Goal: Find contact information: Find contact information

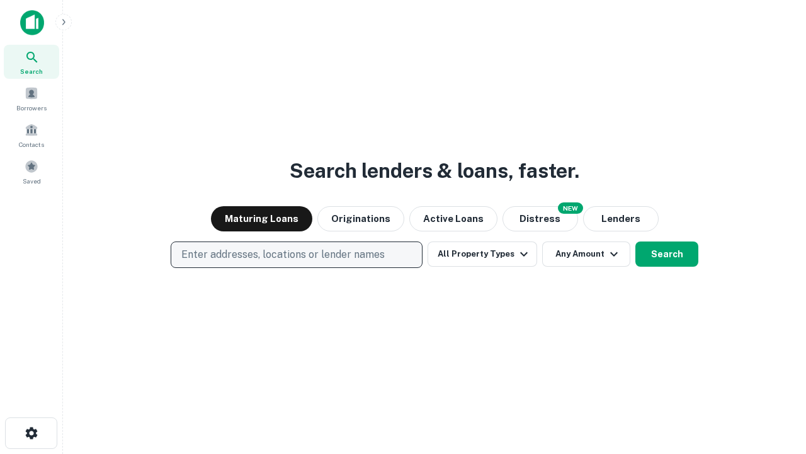
click at [296, 255] on p "Enter addresses, locations or lender names" at bounding box center [283, 254] width 204 height 15
type input "**********"
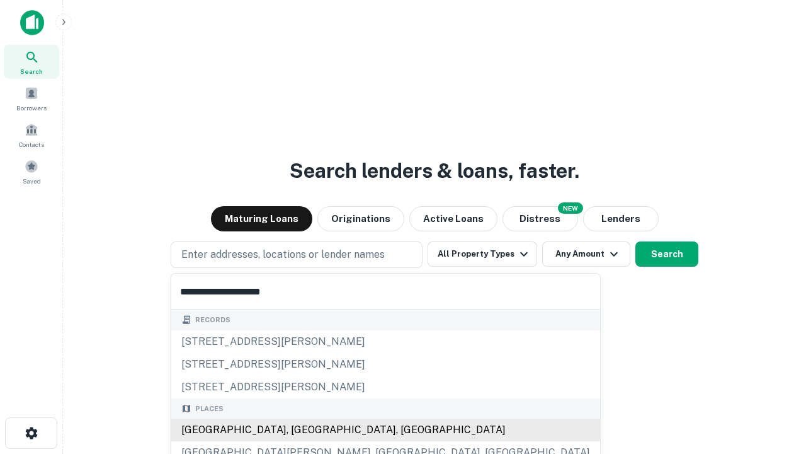
click at [301, 430] on div "Santa Monica, CA, USA" at bounding box center [385, 429] width 429 height 23
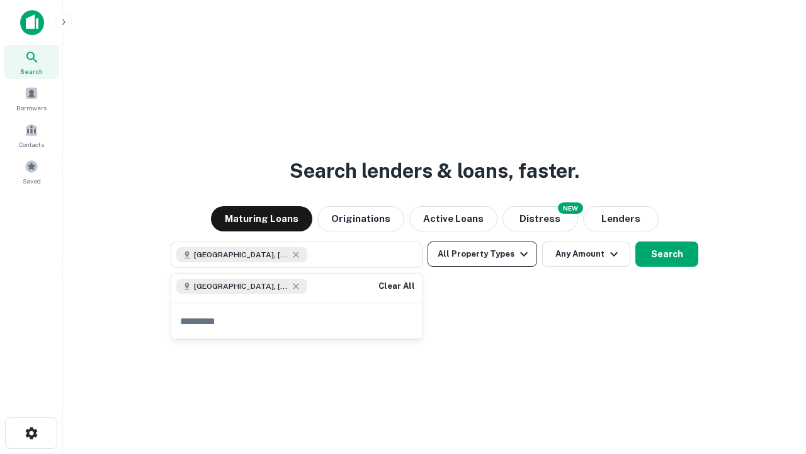
click at [483, 254] on button "All Property Types" at bounding box center [483, 253] width 110 height 25
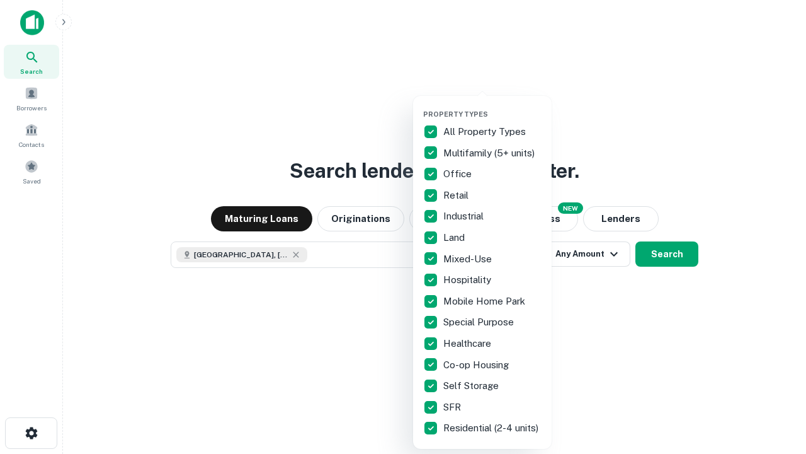
click at [493, 106] on button "button" at bounding box center [492, 106] width 139 height 1
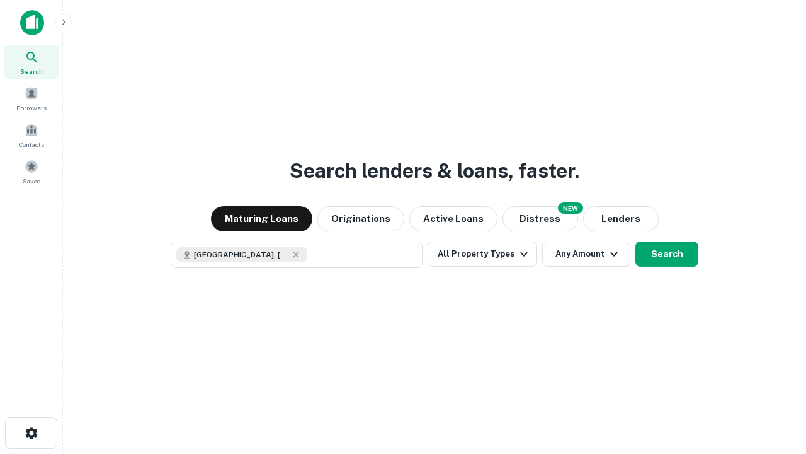
scroll to position [20, 0]
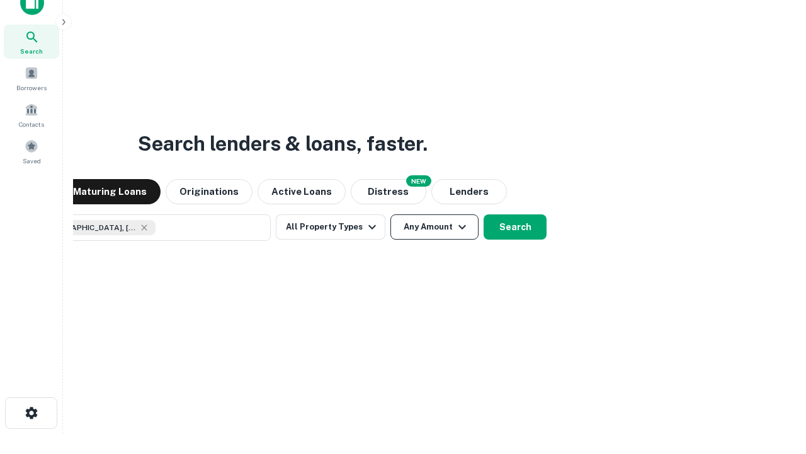
click at [391, 214] on button "Any Amount" at bounding box center [435, 226] width 88 height 25
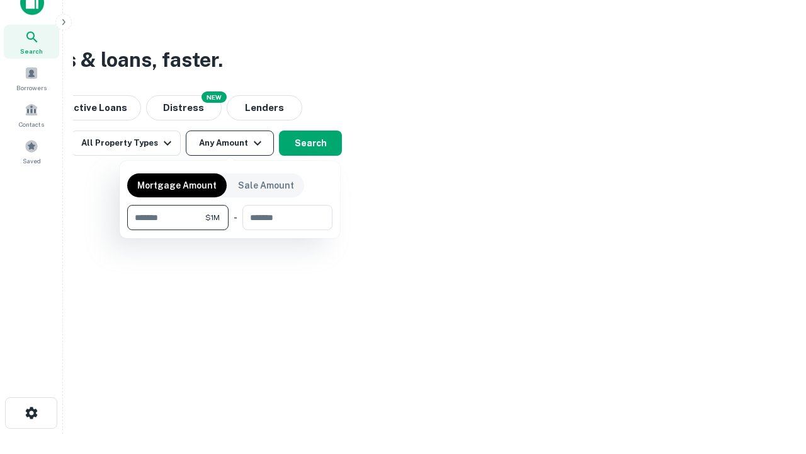
type input "*******"
click at [230, 230] on button "button" at bounding box center [229, 230] width 205 height 1
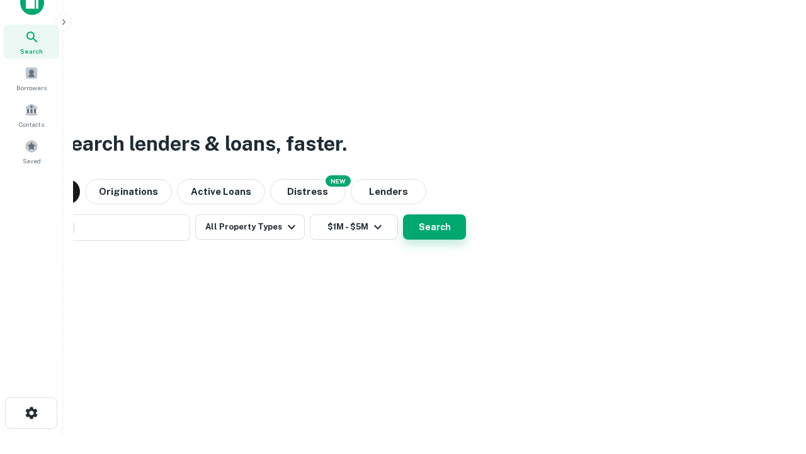
click at [403, 214] on button "Search" at bounding box center [434, 226] width 63 height 25
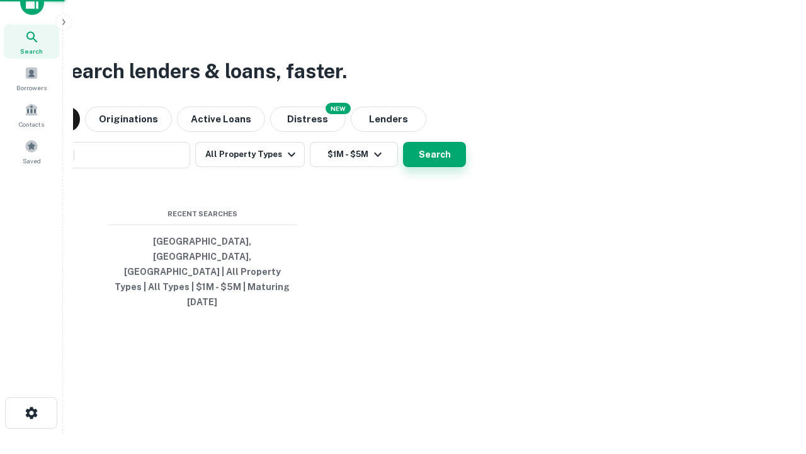
scroll to position [33, 357]
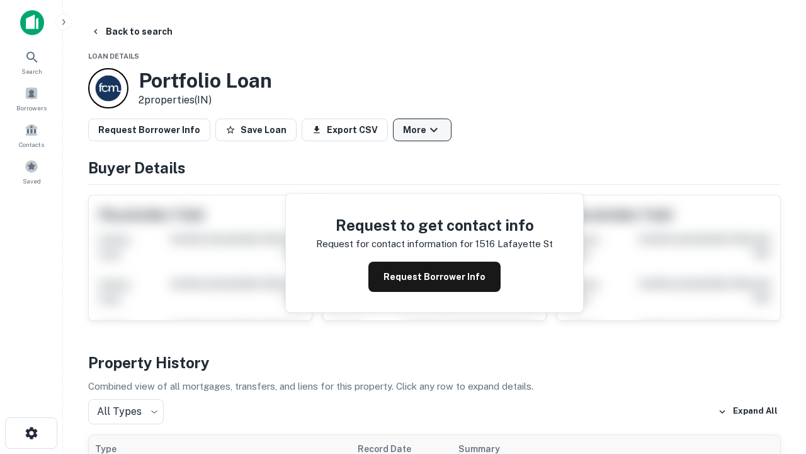
click at [422, 130] on button "More" at bounding box center [422, 129] width 59 height 23
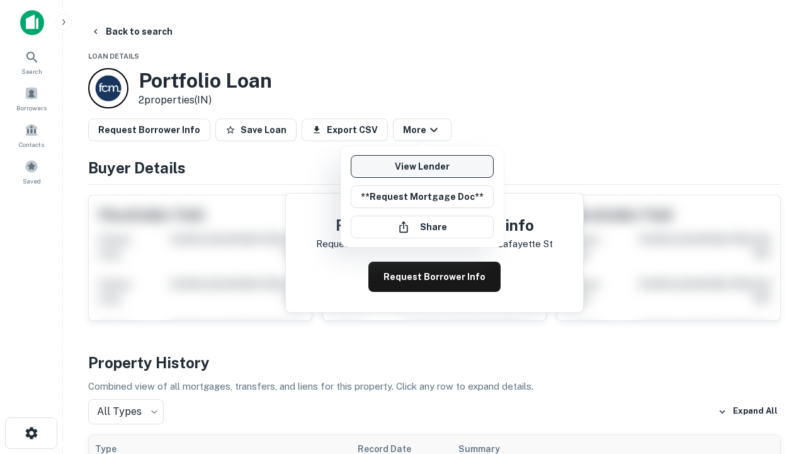
click at [422, 166] on link "View Lender" at bounding box center [422, 166] width 143 height 23
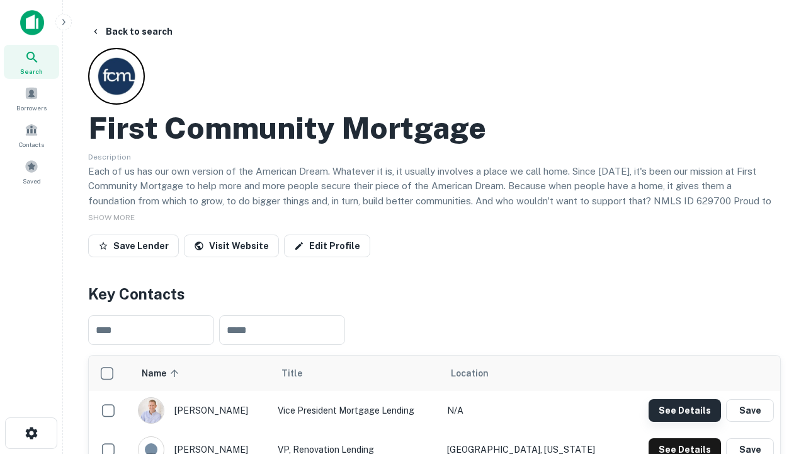
click at [685, 410] on button "See Details" at bounding box center [685, 410] width 72 height 23
click at [31, 433] on icon "button" at bounding box center [31, 432] width 15 height 15
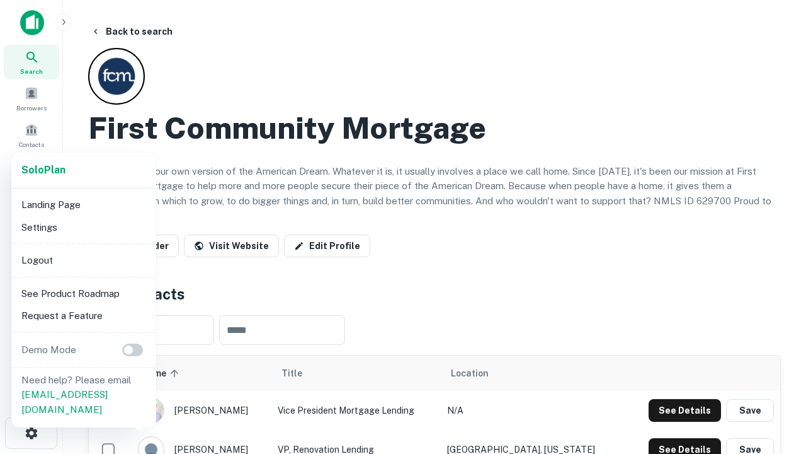
click at [83, 260] on li "Logout" at bounding box center [83, 260] width 135 height 23
